Goal: Task Accomplishment & Management: Use online tool/utility

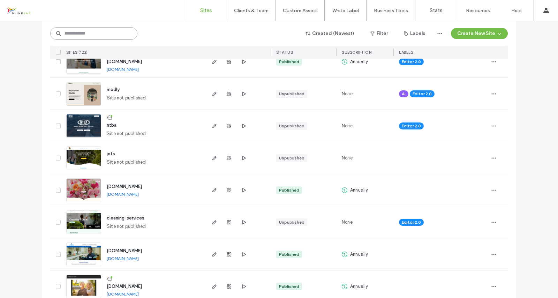
click at [73, 31] on input at bounding box center [93, 33] width 87 height 13
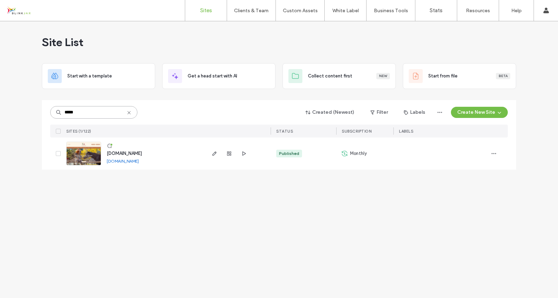
type input "*****"
click at [131, 154] on span "[DOMAIN_NAME]" at bounding box center [124, 153] width 35 height 5
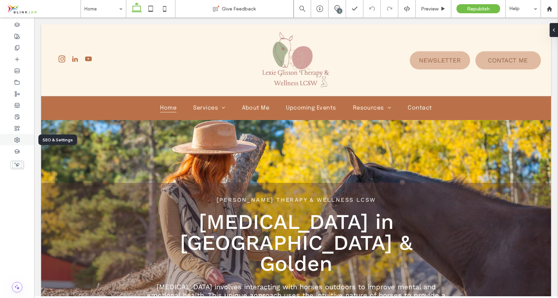
click at [17, 139] on icon at bounding box center [17, 140] width 6 height 6
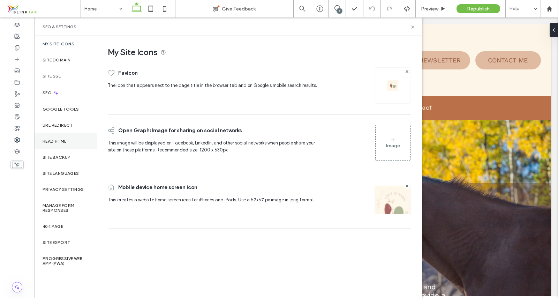
click at [66, 145] on div "Head HTML" at bounding box center [65, 141] width 63 height 16
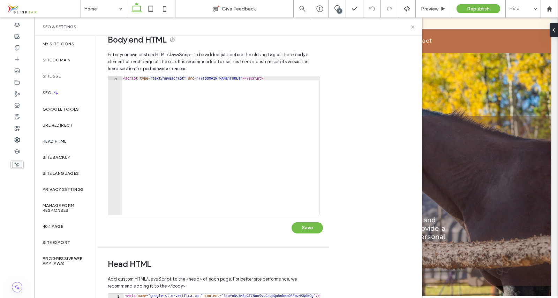
scroll to position [10, 0]
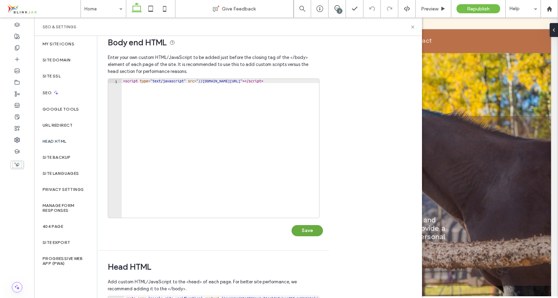
click at [301, 231] on button "Save" at bounding box center [307, 230] width 31 height 11
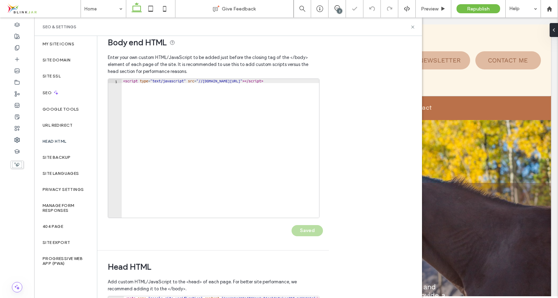
scroll to position [0, 0]
click at [474, 7] on span "Republish" at bounding box center [478, 9] width 23 height 6
